Goal: Information Seeking & Learning: Learn about a topic

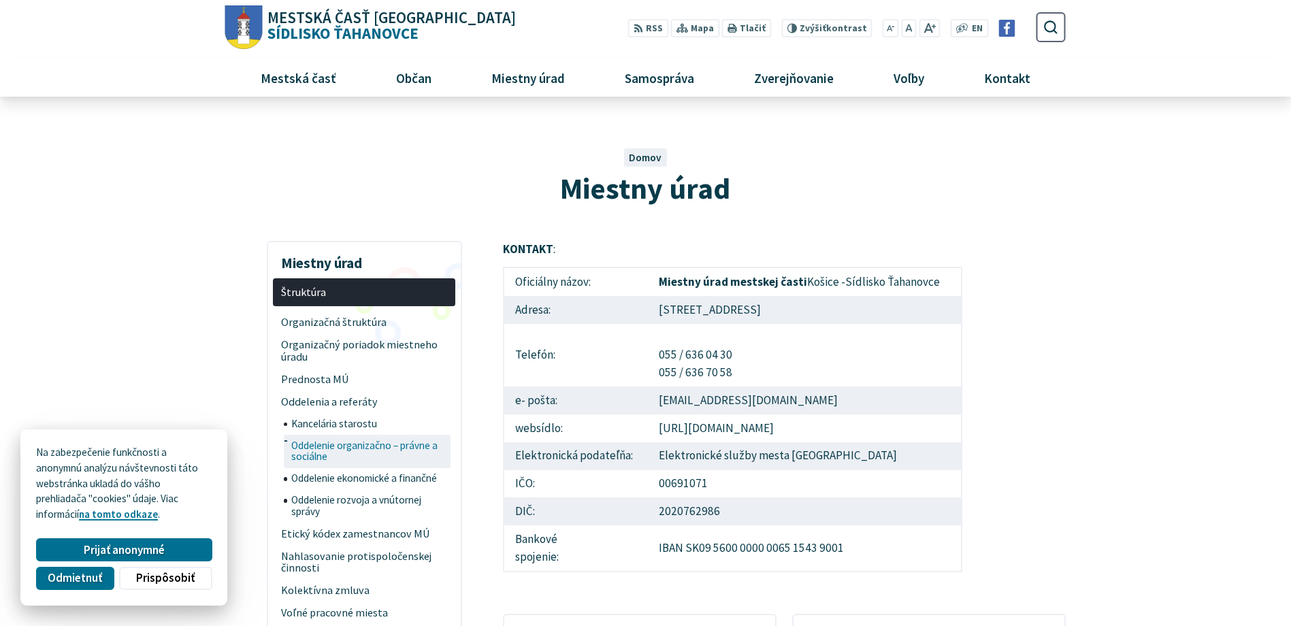
click at [371, 449] on span "Oddelenie organizačno – právne a sociálne" at bounding box center [369, 451] width 157 height 33
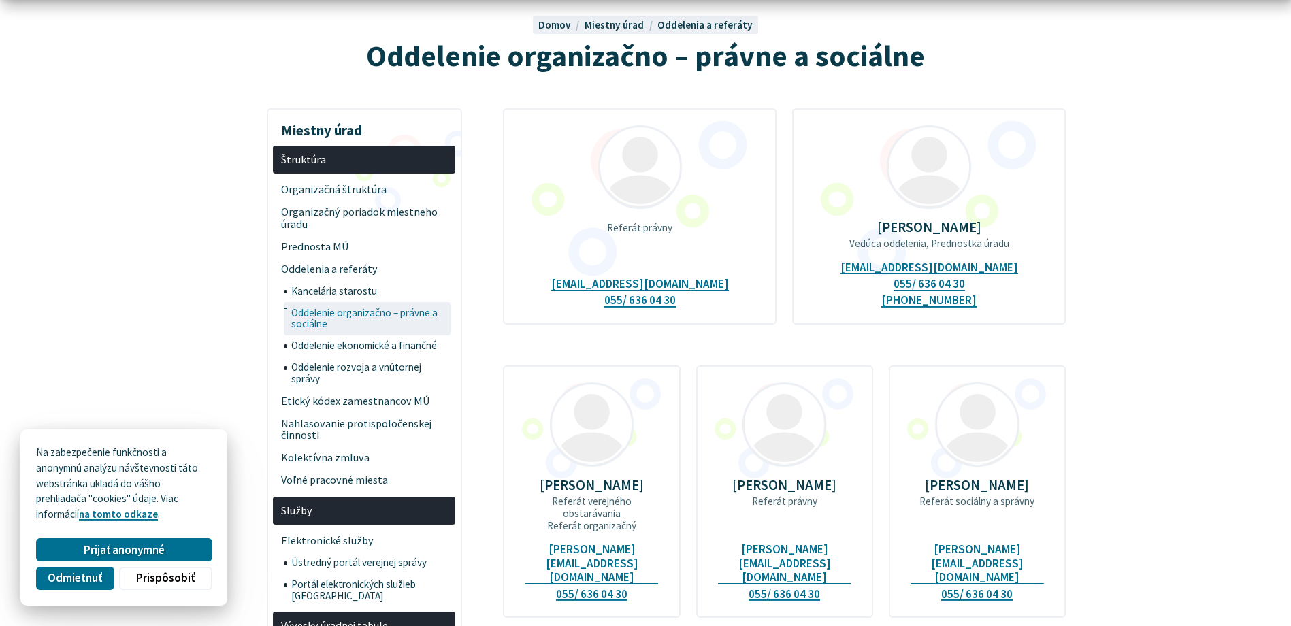
scroll to position [136, 0]
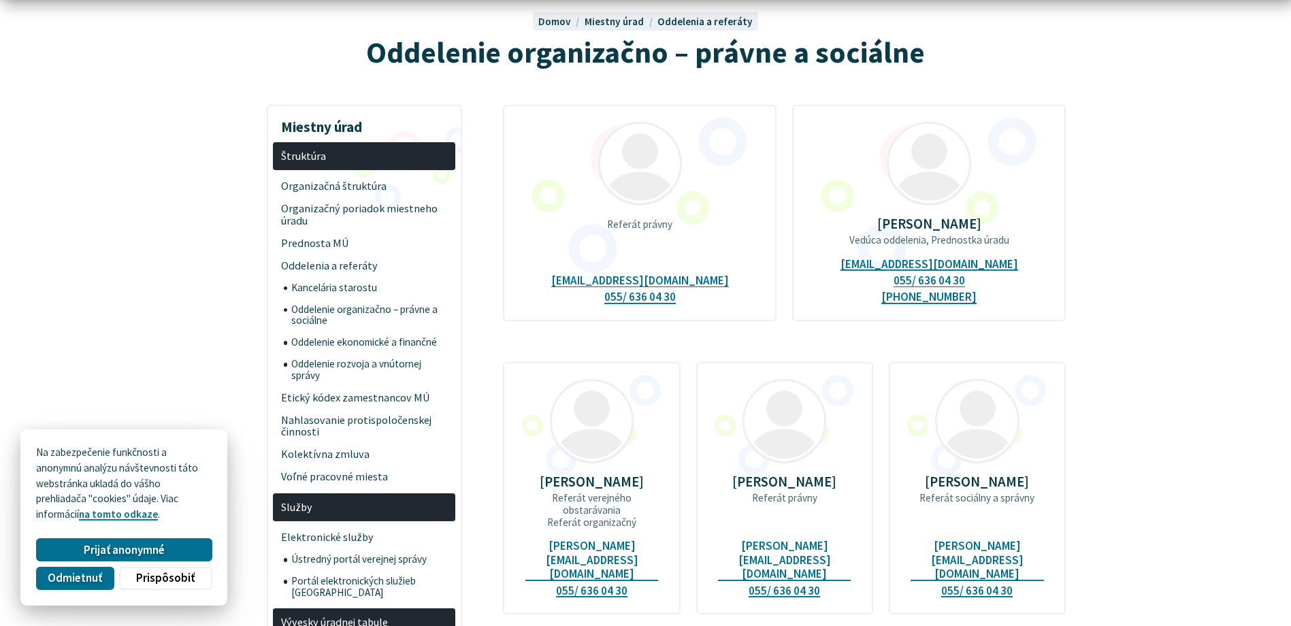
drag, startPoint x: 178, startPoint y: 573, endPoint x: 185, endPoint y: 562, distance: 13.2
click at [178, 573] on span "Prispôsobiť" at bounding box center [165, 578] width 59 height 14
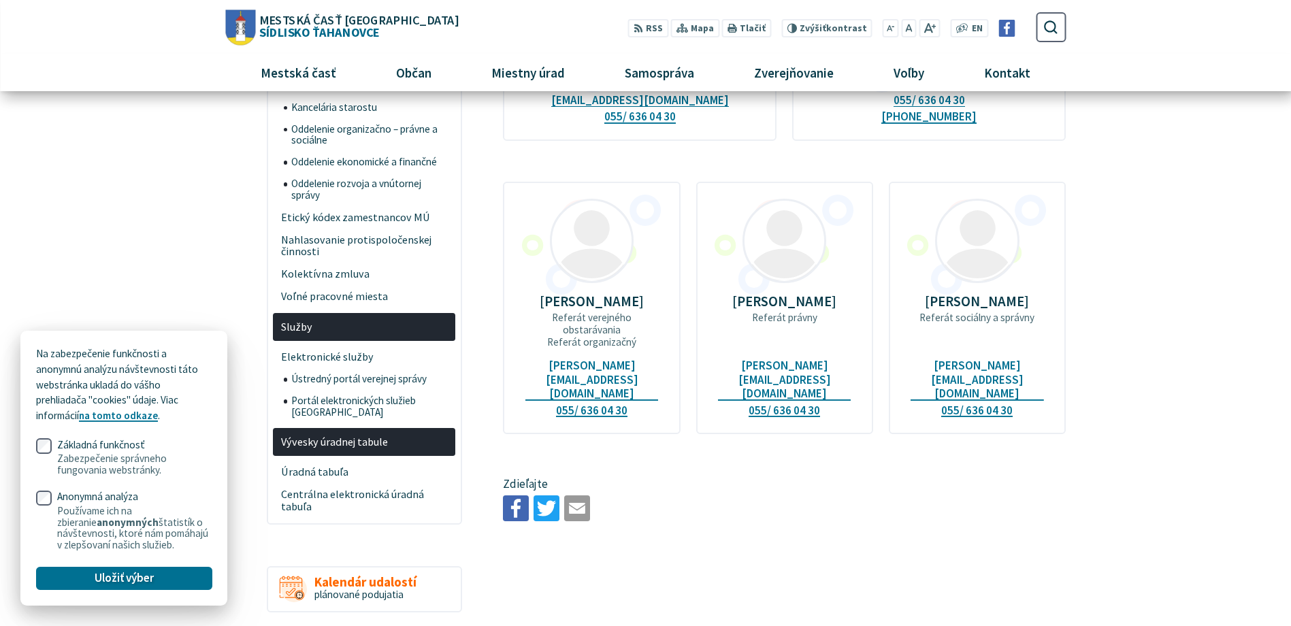
scroll to position [0, 0]
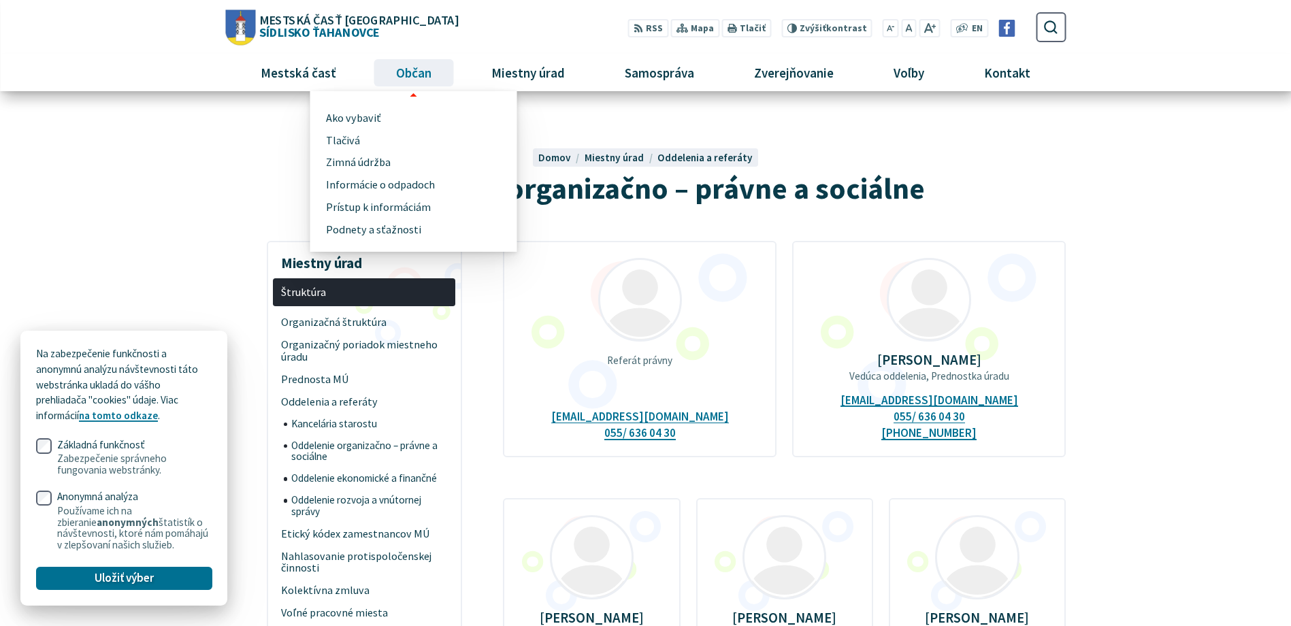
click at [421, 71] on span "Občan" at bounding box center [414, 72] width 46 height 37
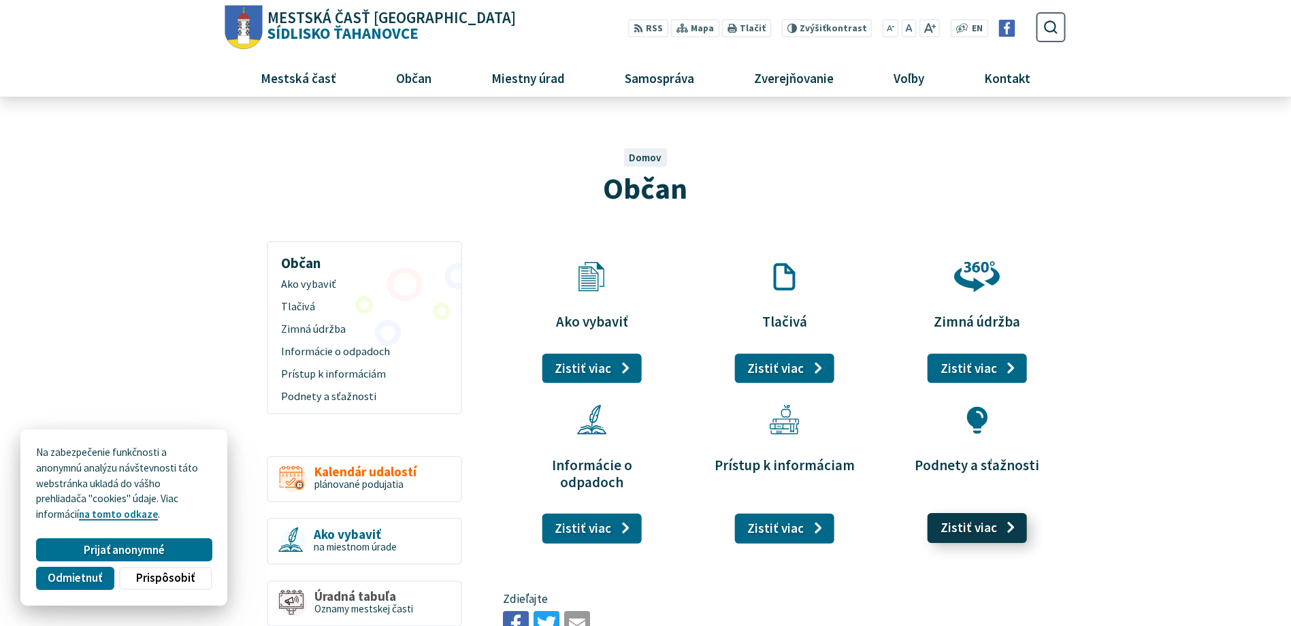
click at [966, 517] on link "Zistiť viac" at bounding box center [978, 528] width 100 height 30
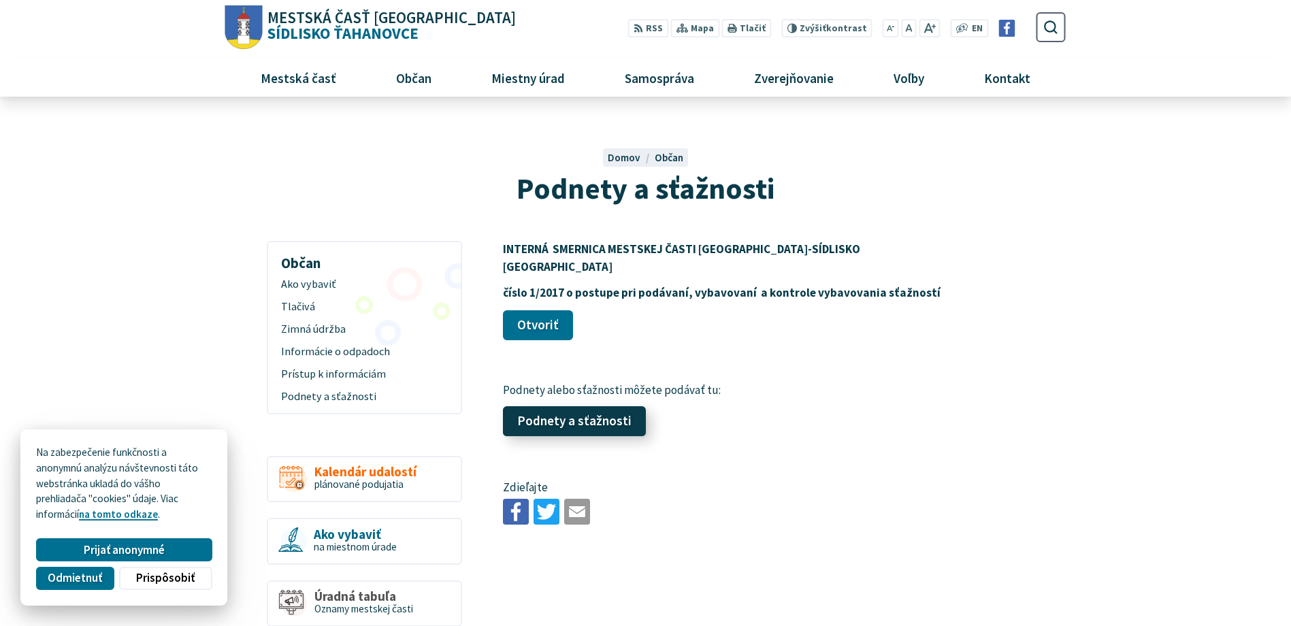
click at [581, 407] on link "Podnety a sťažnosti" at bounding box center [574, 422] width 143 height 30
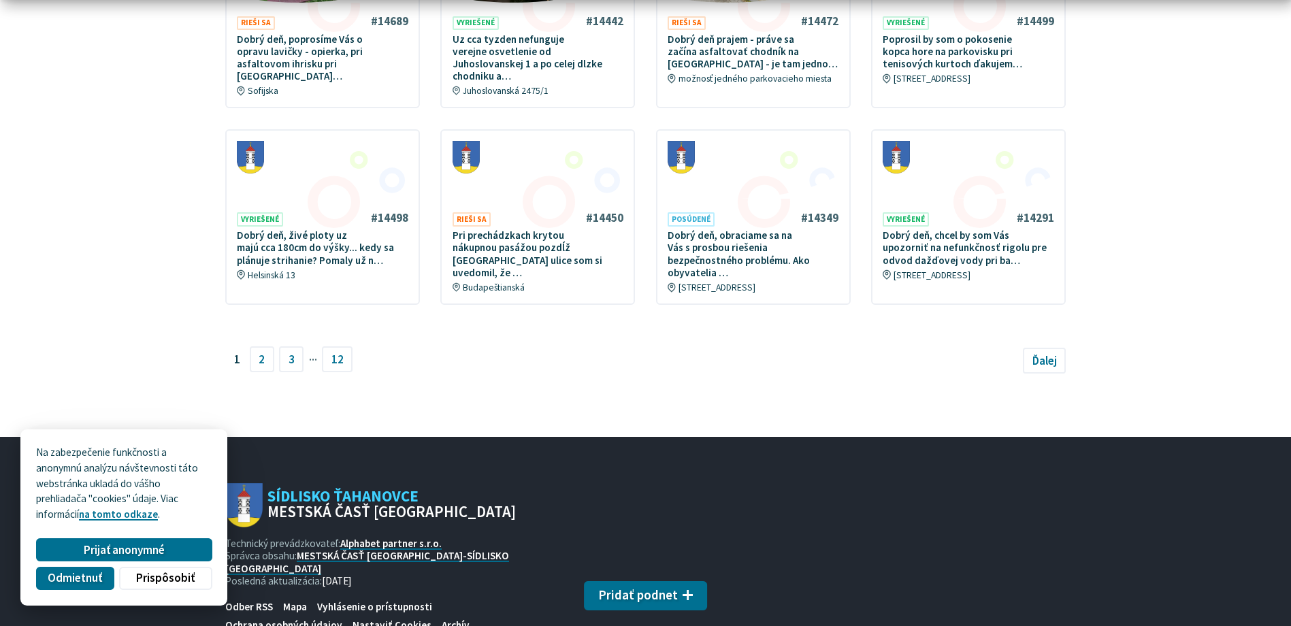
scroll to position [884, 0]
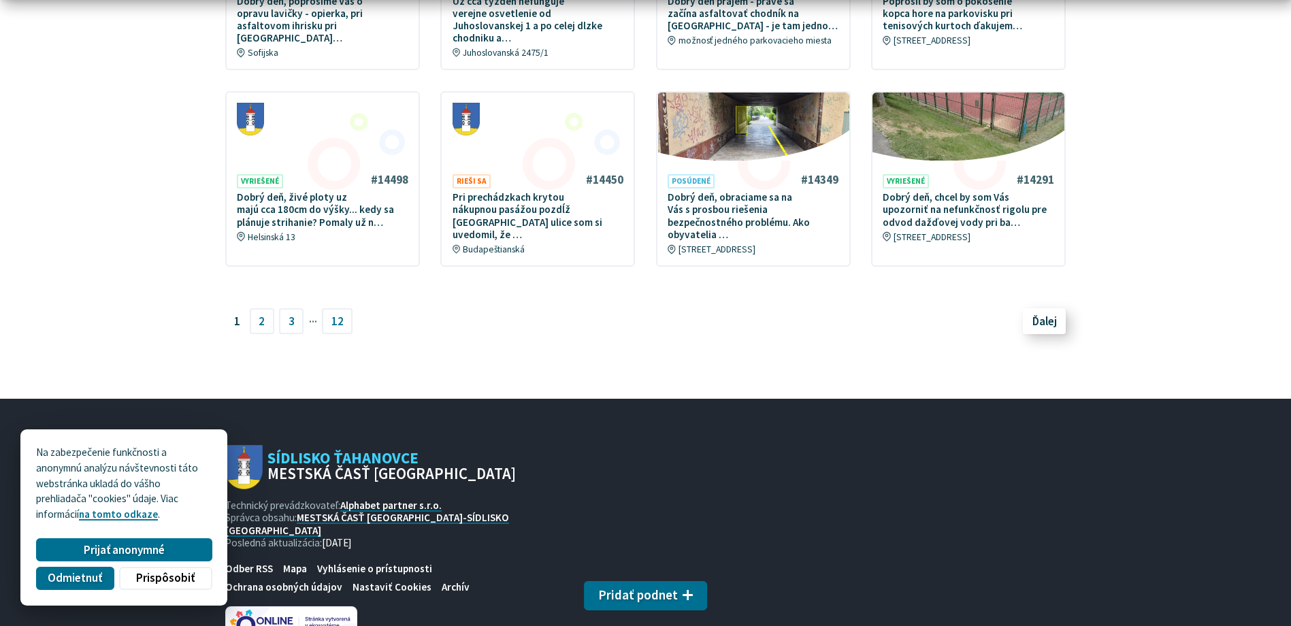
click at [1043, 314] on span "Ďalej" at bounding box center [1045, 321] width 25 height 15
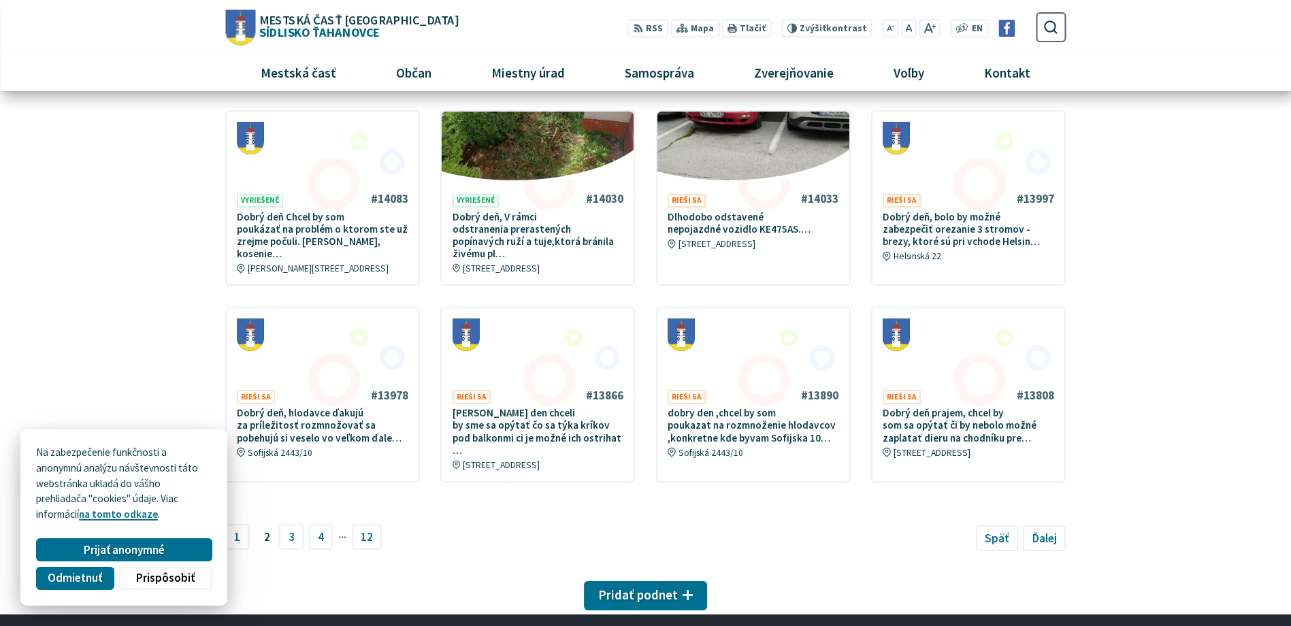
scroll to position [667, 0]
click at [1048, 530] on span "Ďalej" at bounding box center [1045, 537] width 25 height 15
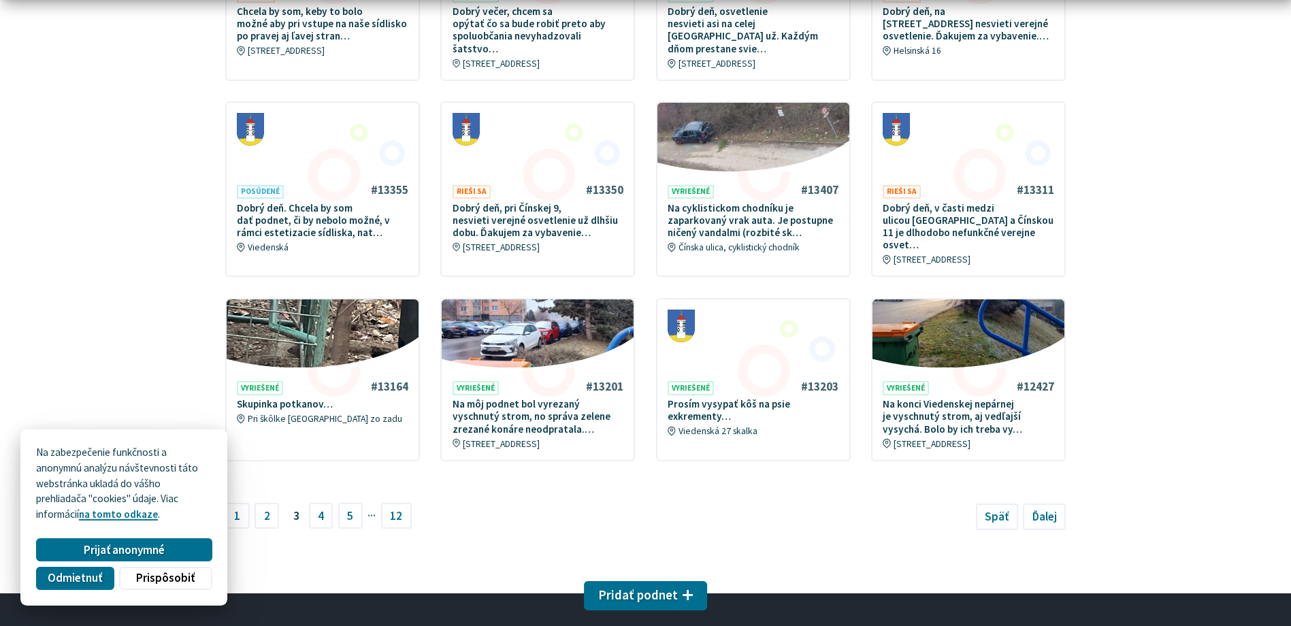
scroll to position [749, 0]
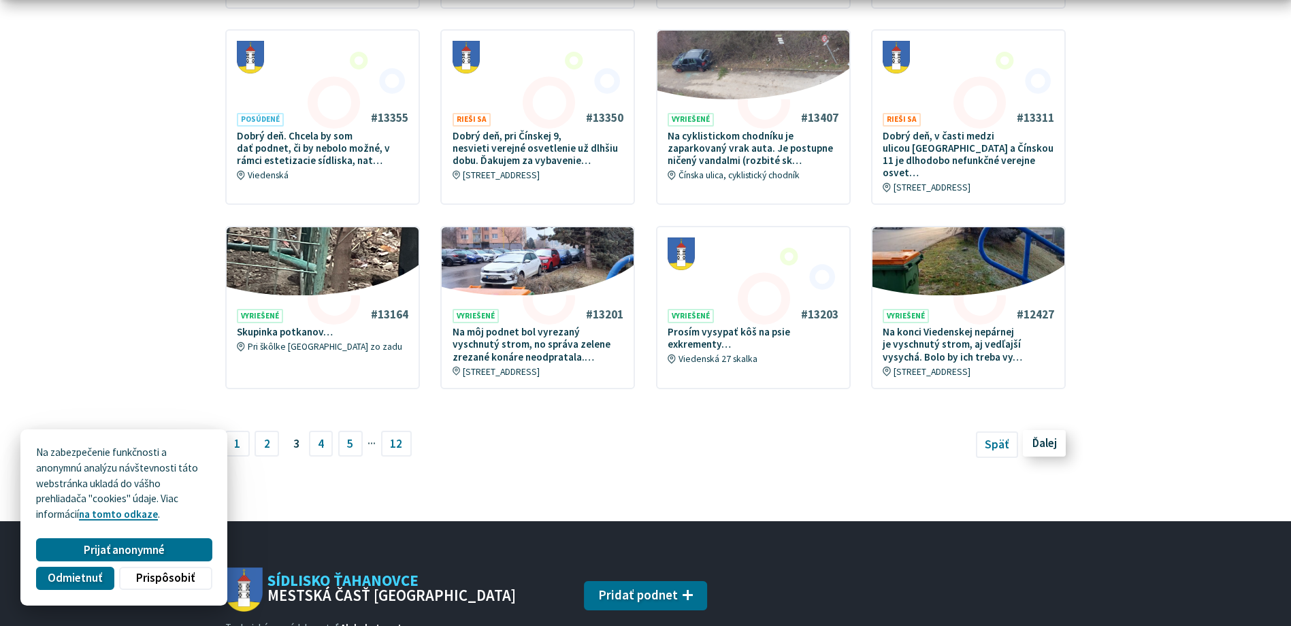
click at [1050, 436] on span "Ďalej" at bounding box center [1045, 443] width 25 height 15
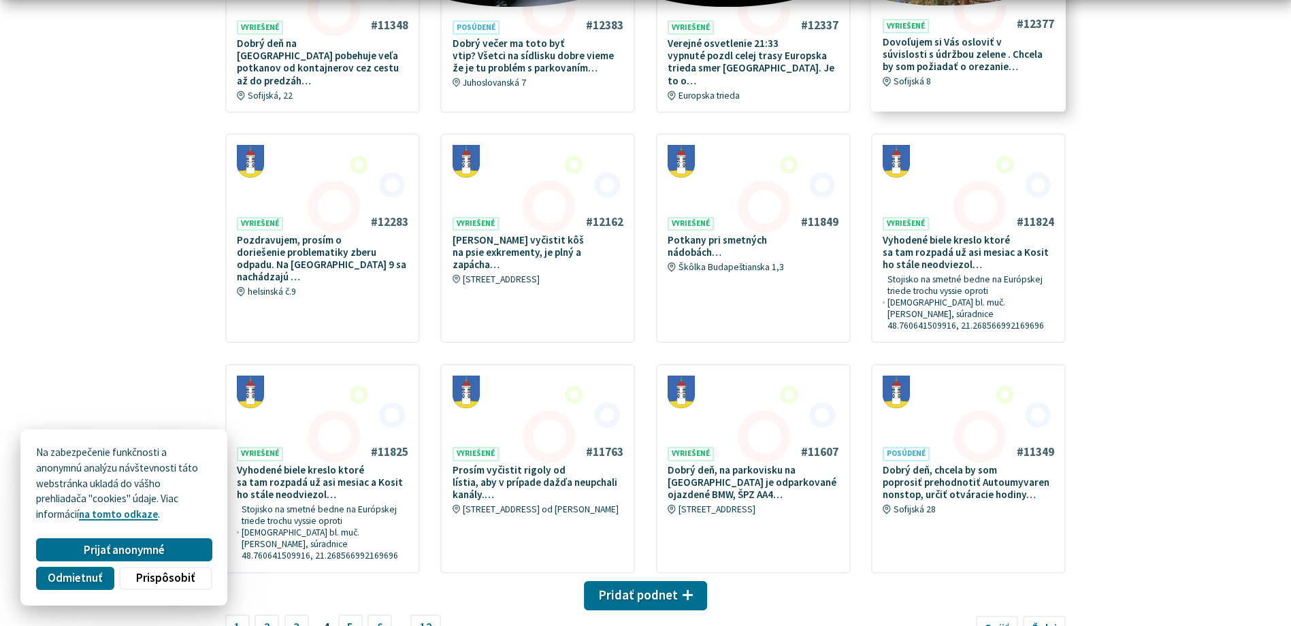
scroll to position [681, 0]
